Goal: Task Accomplishment & Management: Use online tool/utility

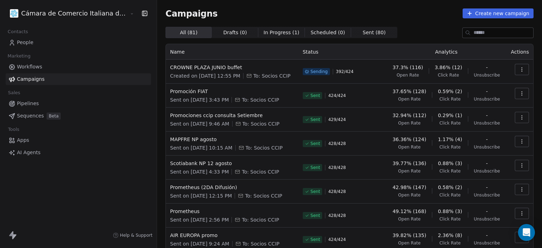
click at [27, 81] on span "Campaigns" at bounding box center [31, 78] width 28 height 7
click at [263, 35] on span "In Progress ( 1 )" at bounding box center [281, 32] width 36 height 7
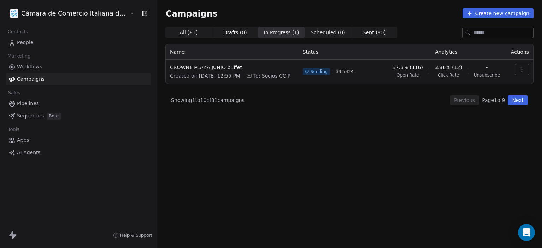
click at [29, 83] on span "Campaigns" at bounding box center [31, 78] width 28 height 7
click at [179, 33] on span "All ( 81 )" at bounding box center [188, 32] width 18 height 7
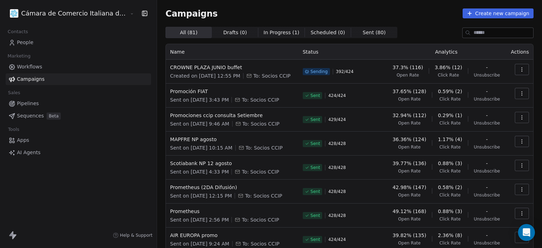
click at [519, 67] on icon "button" at bounding box center [522, 70] width 6 height 6
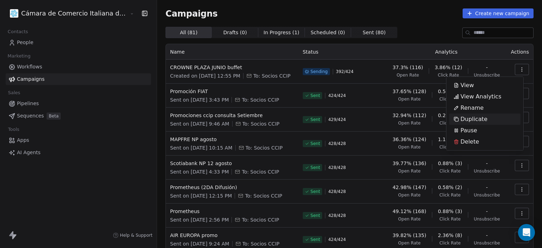
click at [470, 117] on span "Duplicate" at bounding box center [473, 119] width 27 height 8
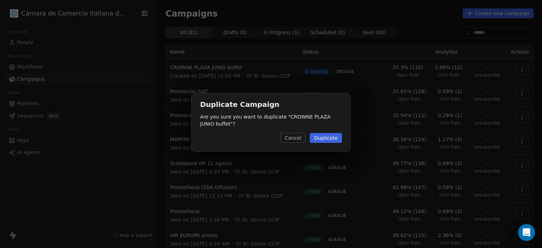
click at [330, 141] on button "Duplicate" at bounding box center [326, 138] width 32 height 10
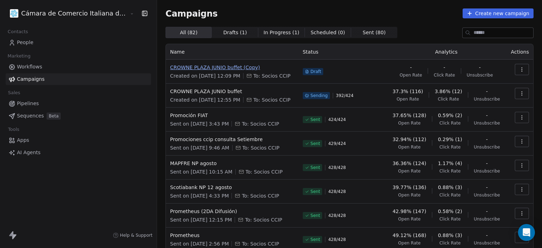
click at [182, 69] on span "CROWNE PLAZA JUNIO buffet (Copy)" at bounding box center [232, 67] width 124 height 7
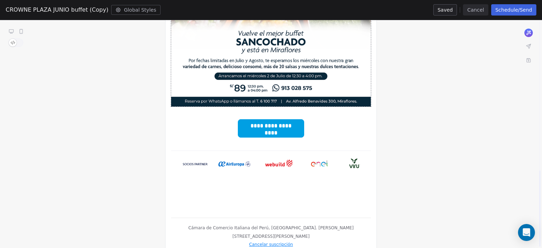
scroll to position [446, 0]
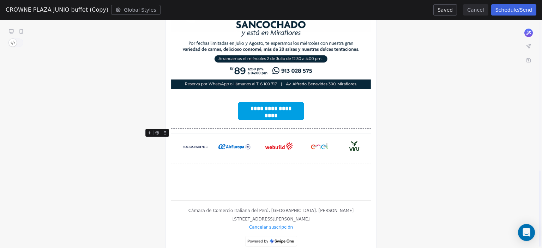
click at [250, 141] on img at bounding box center [271, 146] width 200 height 34
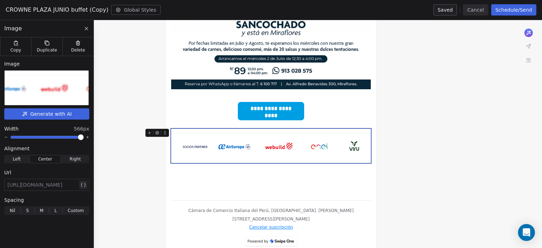
click at [51, 87] on img at bounding box center [46, 88] width 199 height 35
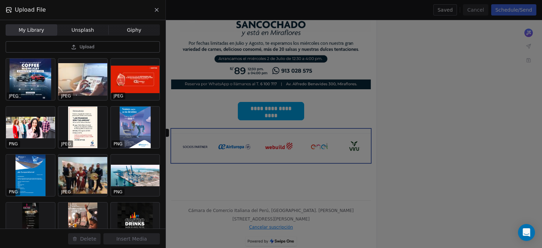
click at [62, 41] on button "Upload" at bounding box center [83, 46] width 154 height 11
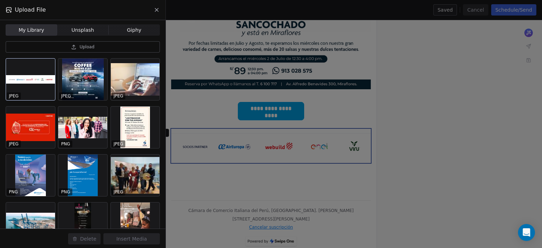
click at [19, 81] on div at bounding box center [30, 80] width 49 height 42
click at [132, 238] on button "Insert Media" at bounding box center [131, 238] width 56 height 11
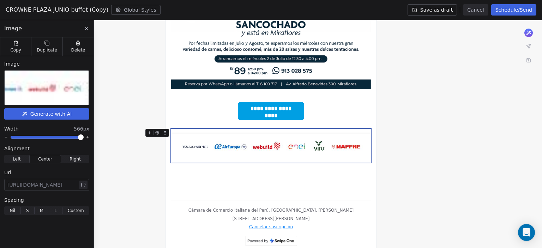
scroll to position [445, 0]
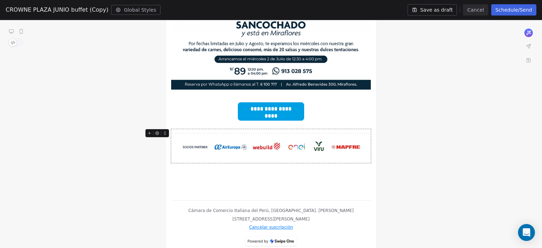
click at [436, 10] on button "Save as draft" at bounding box center [432, 9] width 50 height 11
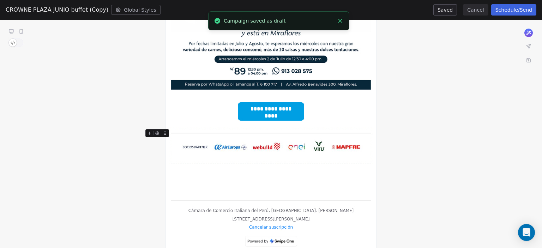
click at [478, 7] on button "Cancel" at bounding box center [475, 9] width 25 height 11
